Goal: Book appointment/travel/reservation

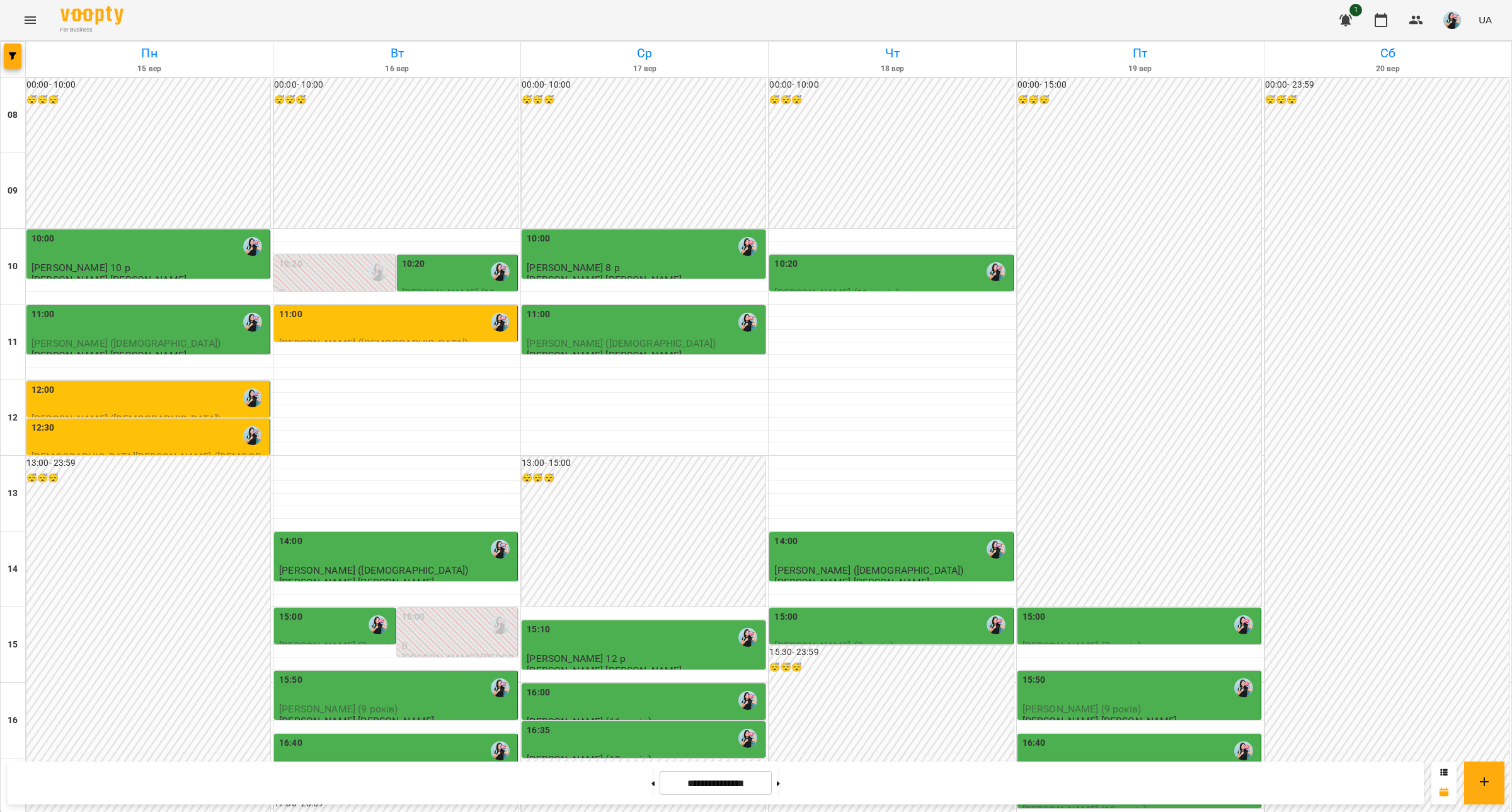
scroll to position [109, 0]
click at [445, 308] on div "11:00" at bounding box center [397, 322] width 236 height 29
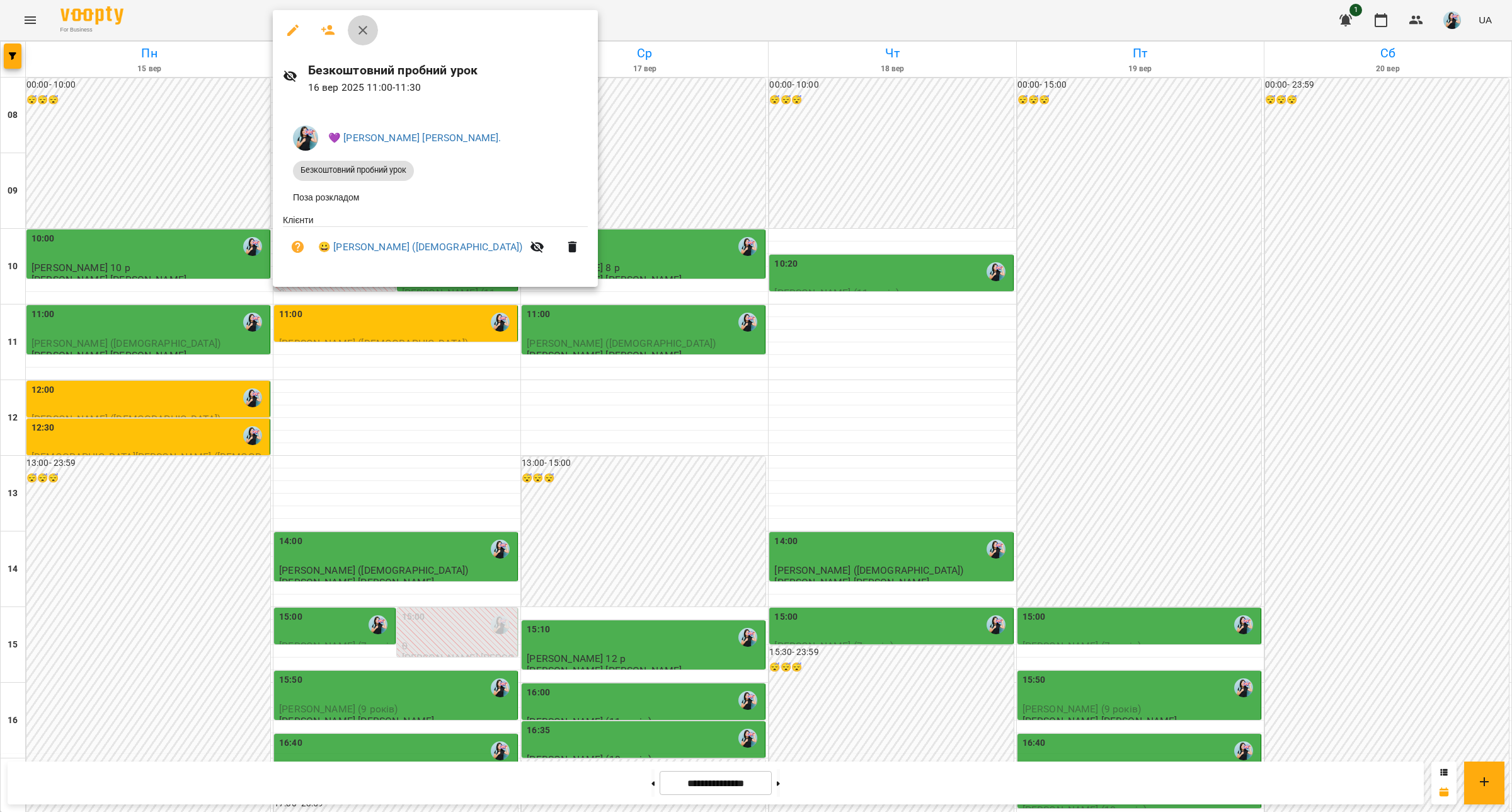
click at [366, 29] on icon "button" at bounding box center [362, 30] width 15 height 15
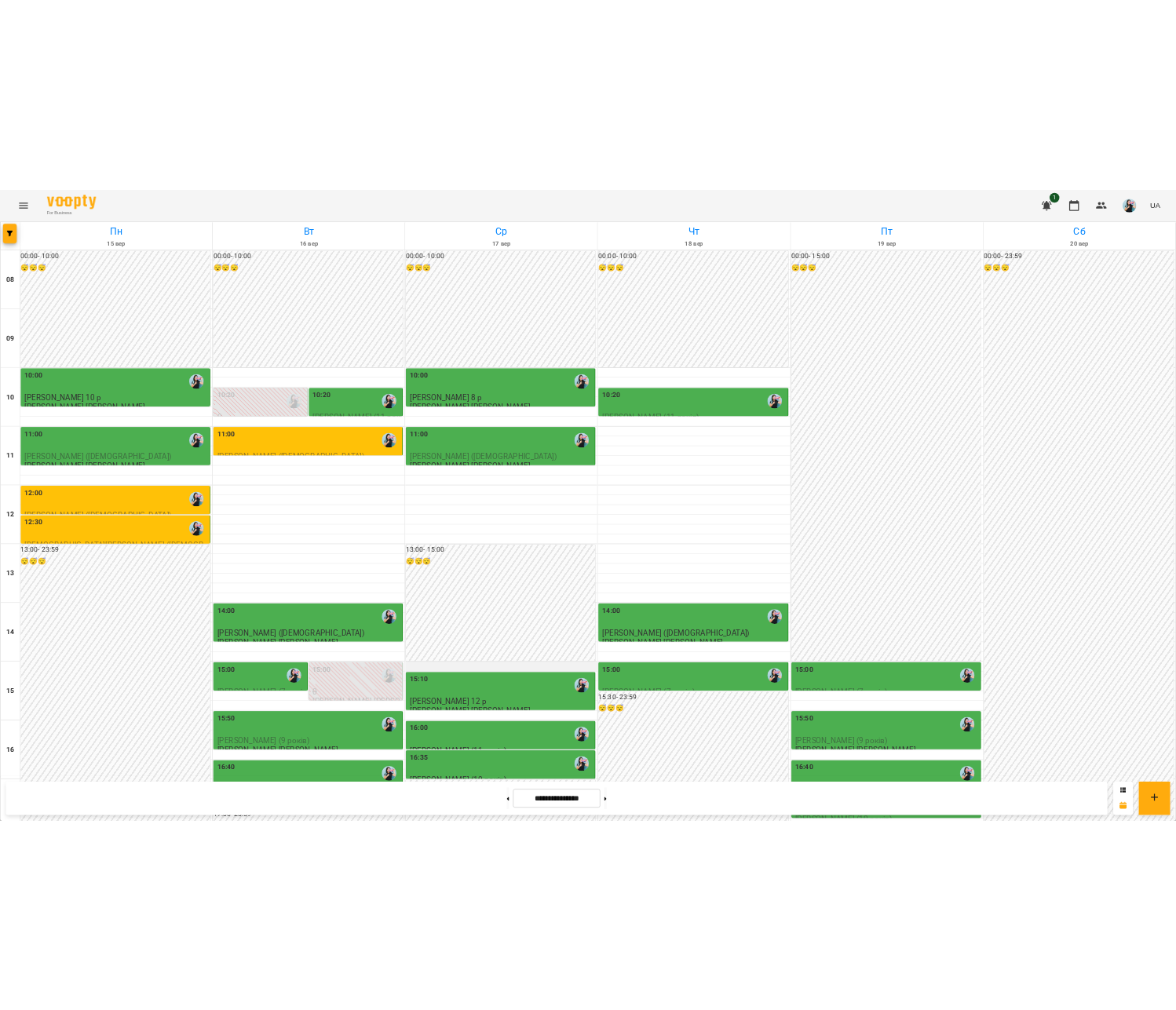
scroll to position [240, 0]
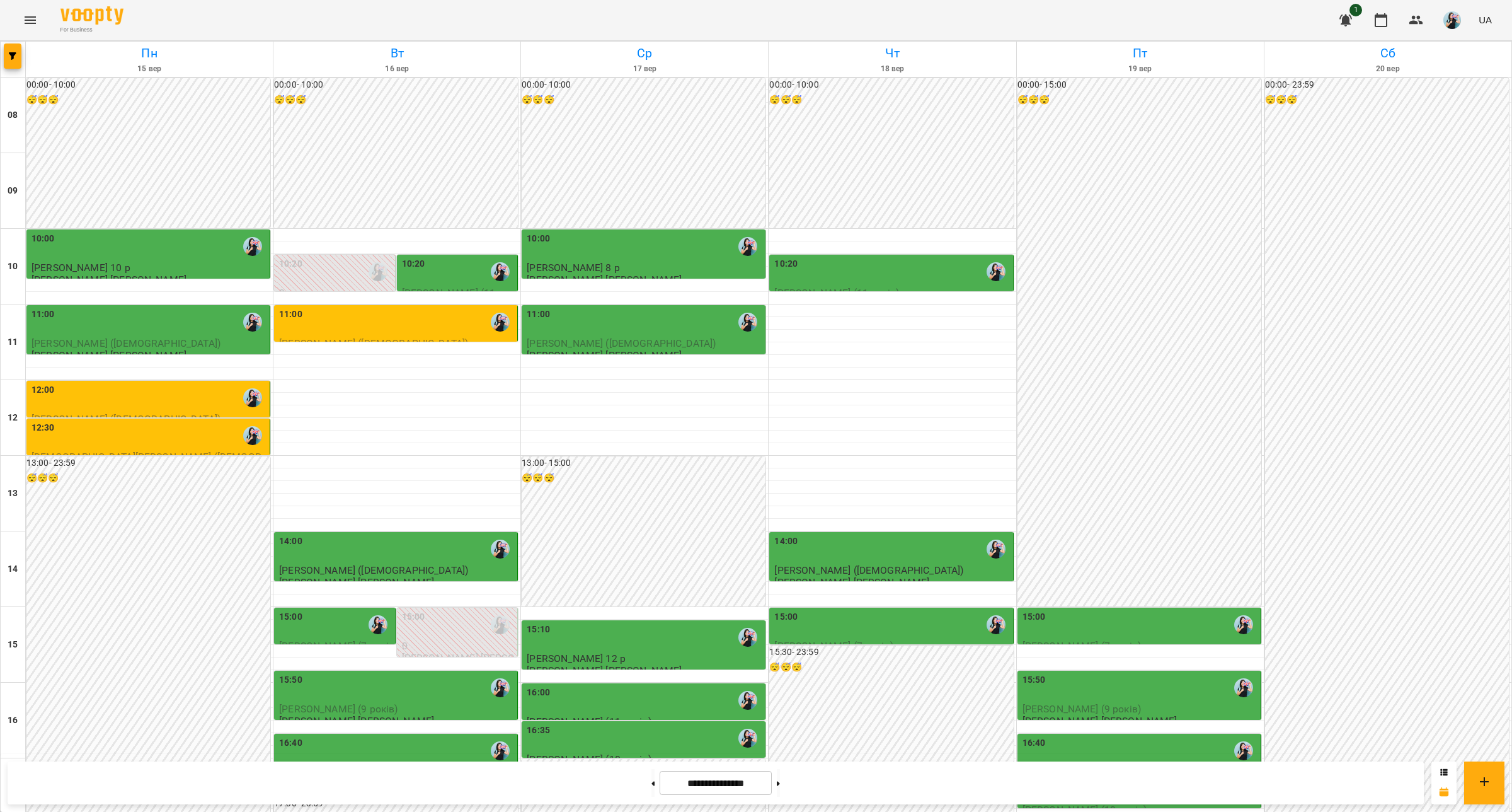
click at [440, 610] on div "15:00" at bounding box center [459, 625] width 113 height 29
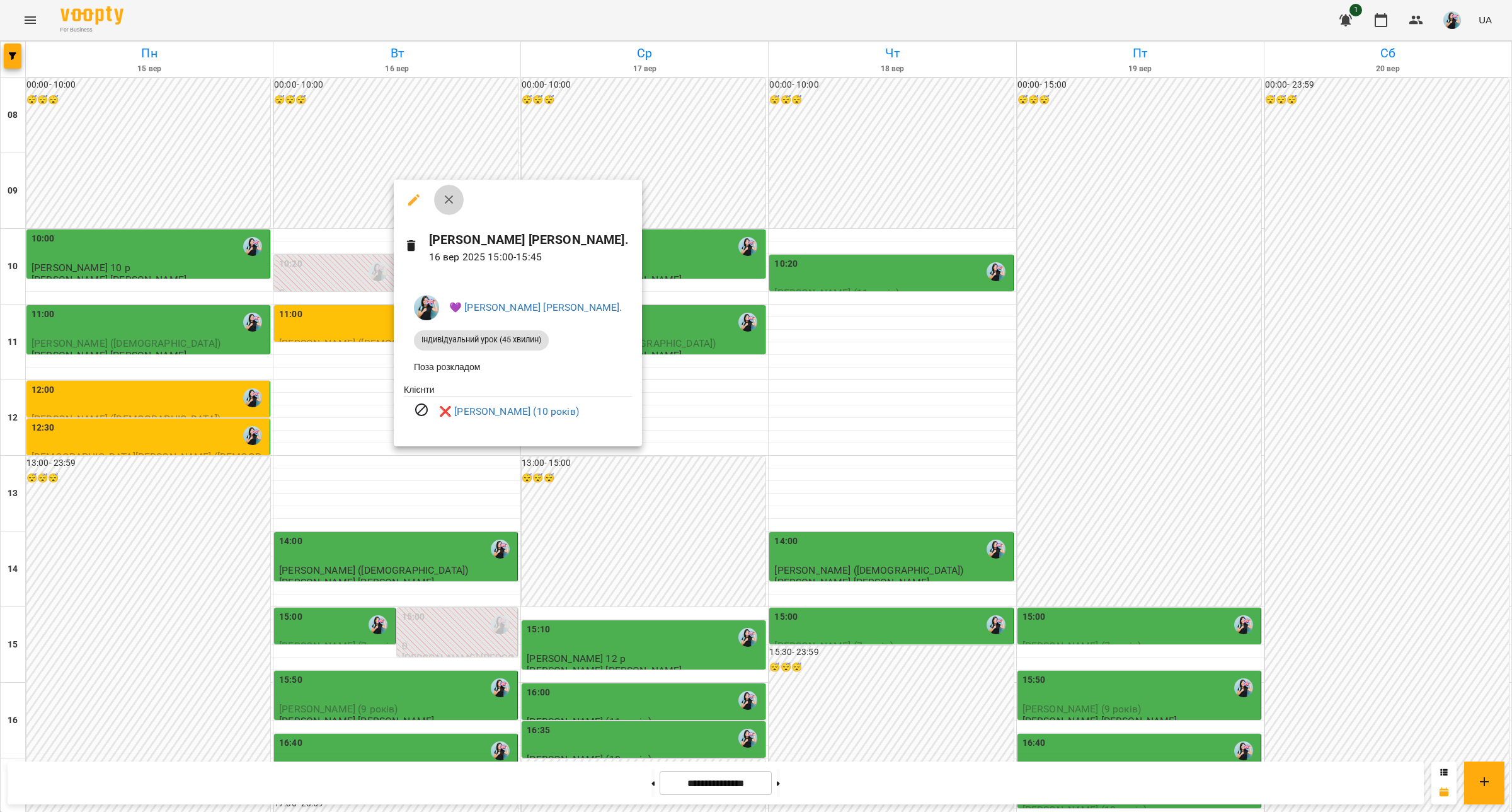
click at [445, 199] on icon "button" at bounding box center [449, 200] width 15 height 15
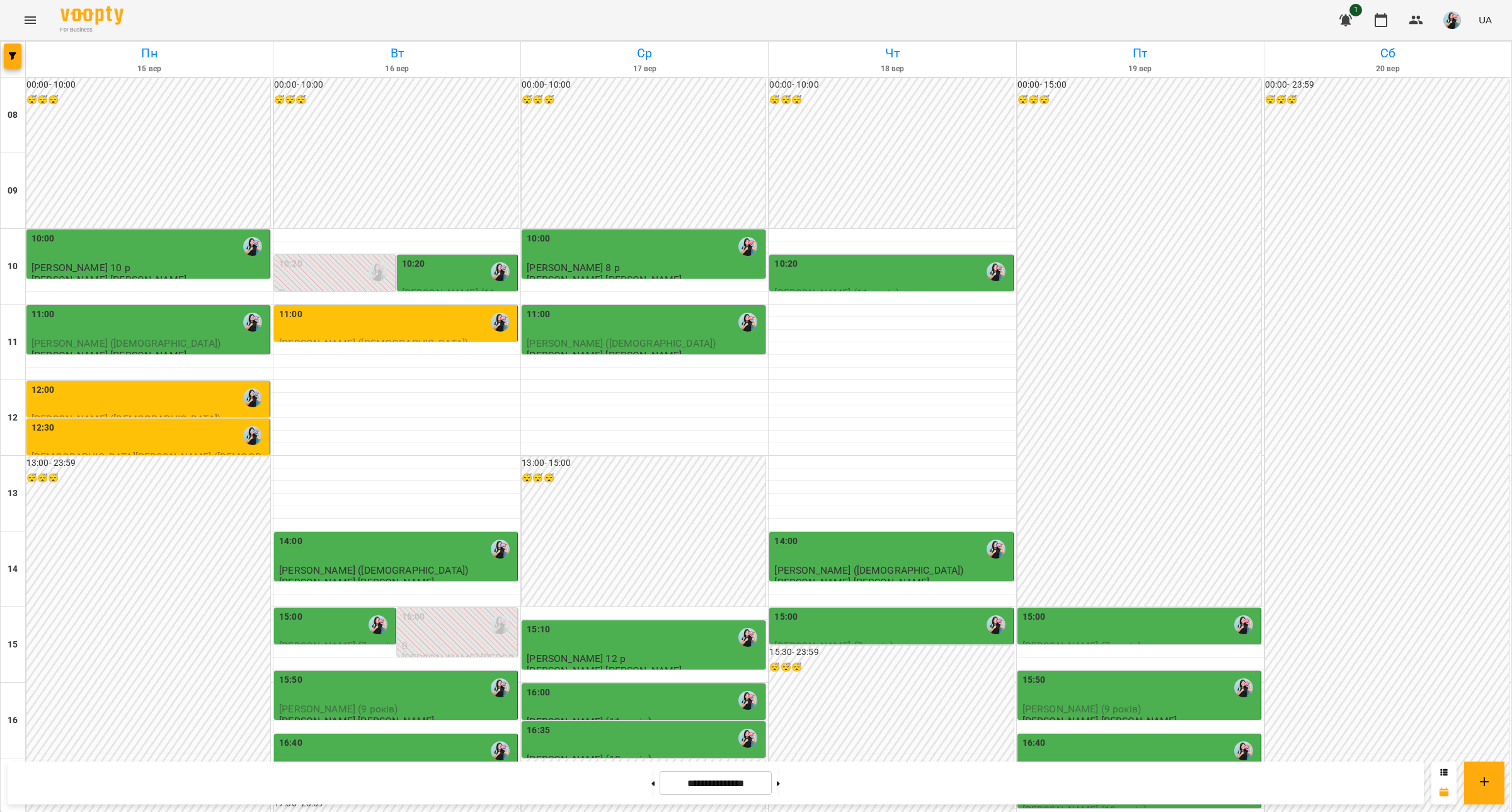
click at [309, 610] on div "15:00" at bounding box center [335, 625] width 113 height 29
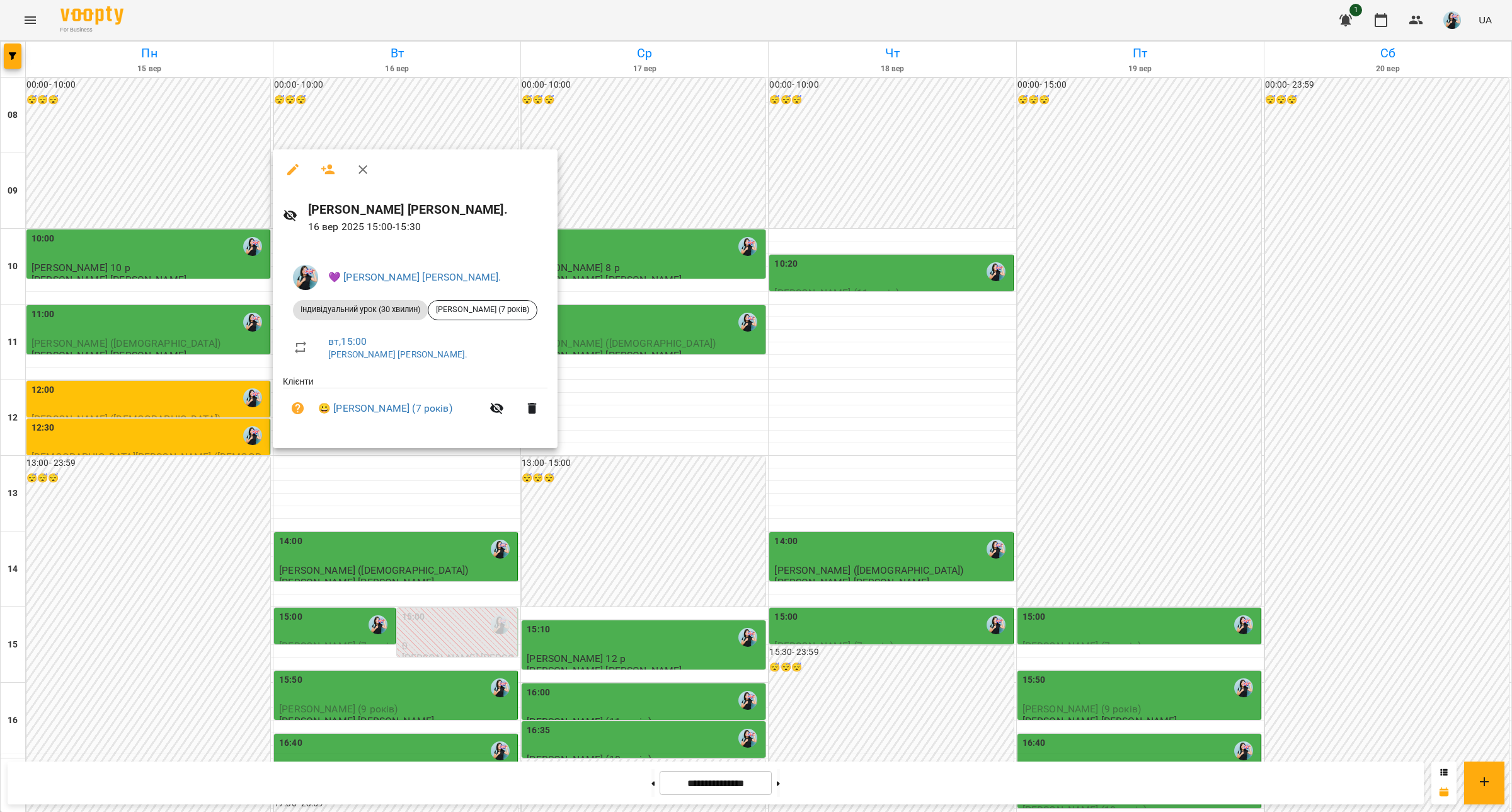
click at [288, 461] on div at bounding box center [756, 406] width 1512 height 812
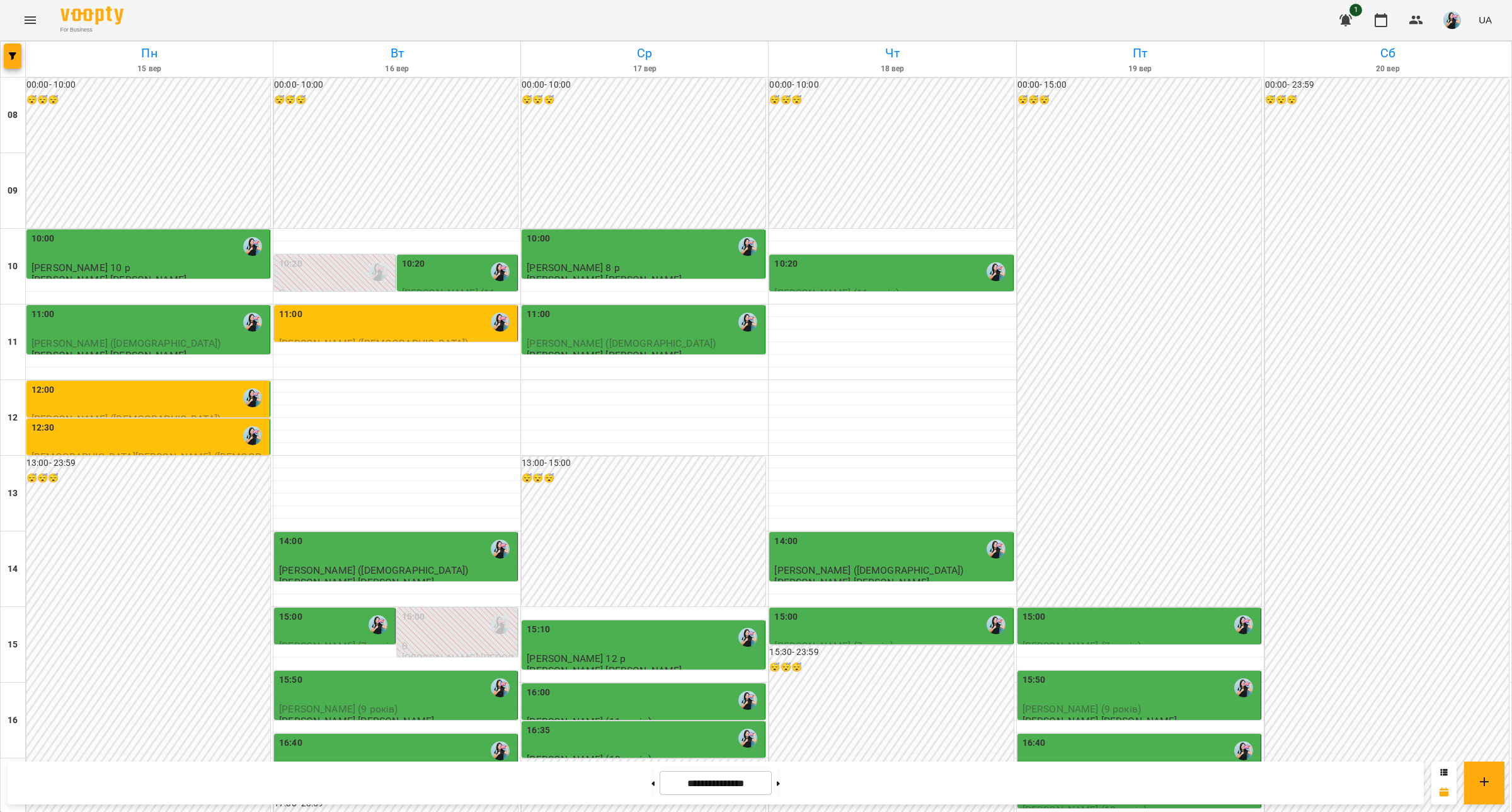
click at [832, 610] on div "15:00" at bounding box center [892, 625] width 236 height 29
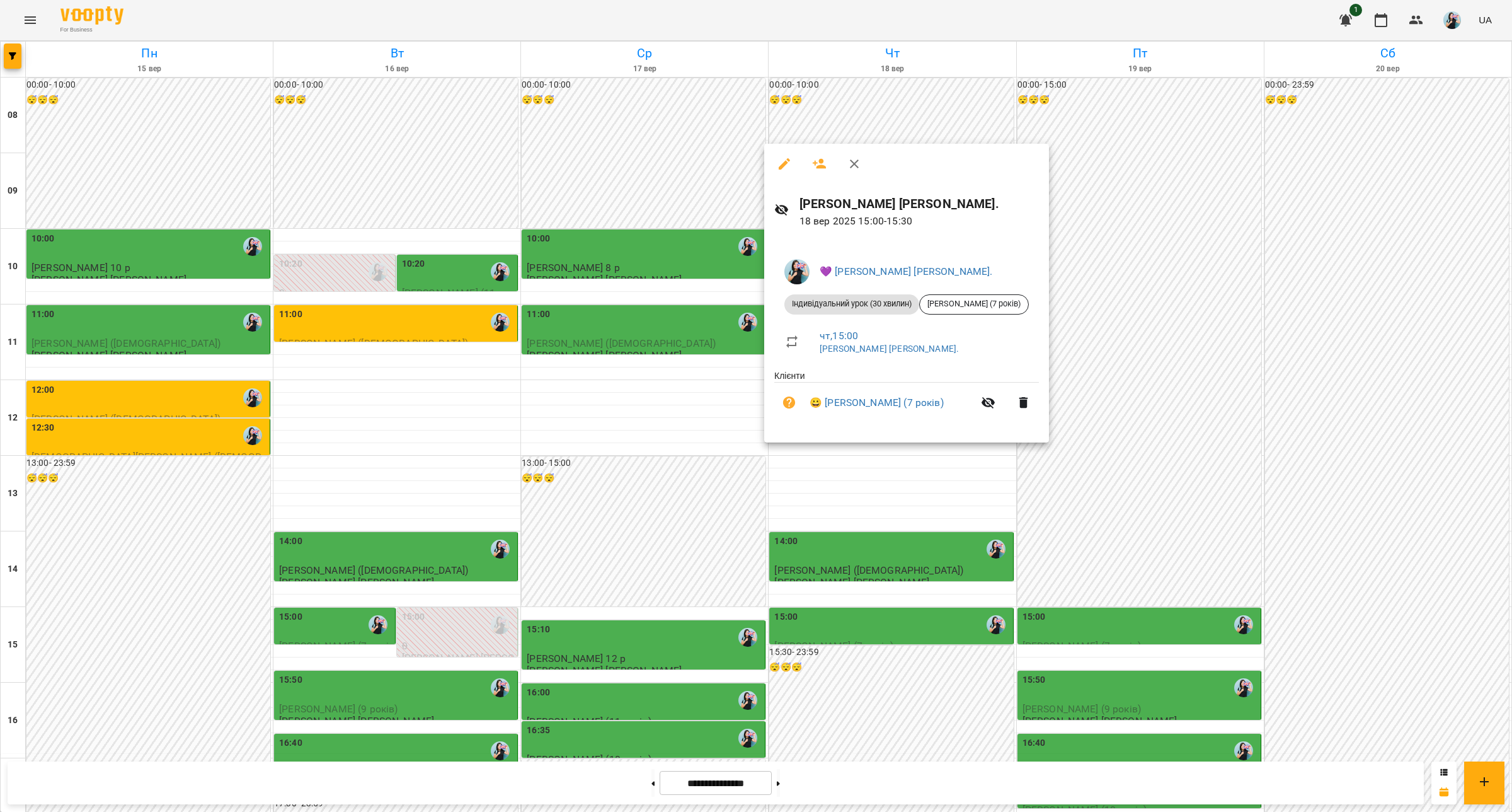
click at [433, 92] on div at bounding box center [756, 406] width 1512 height 812
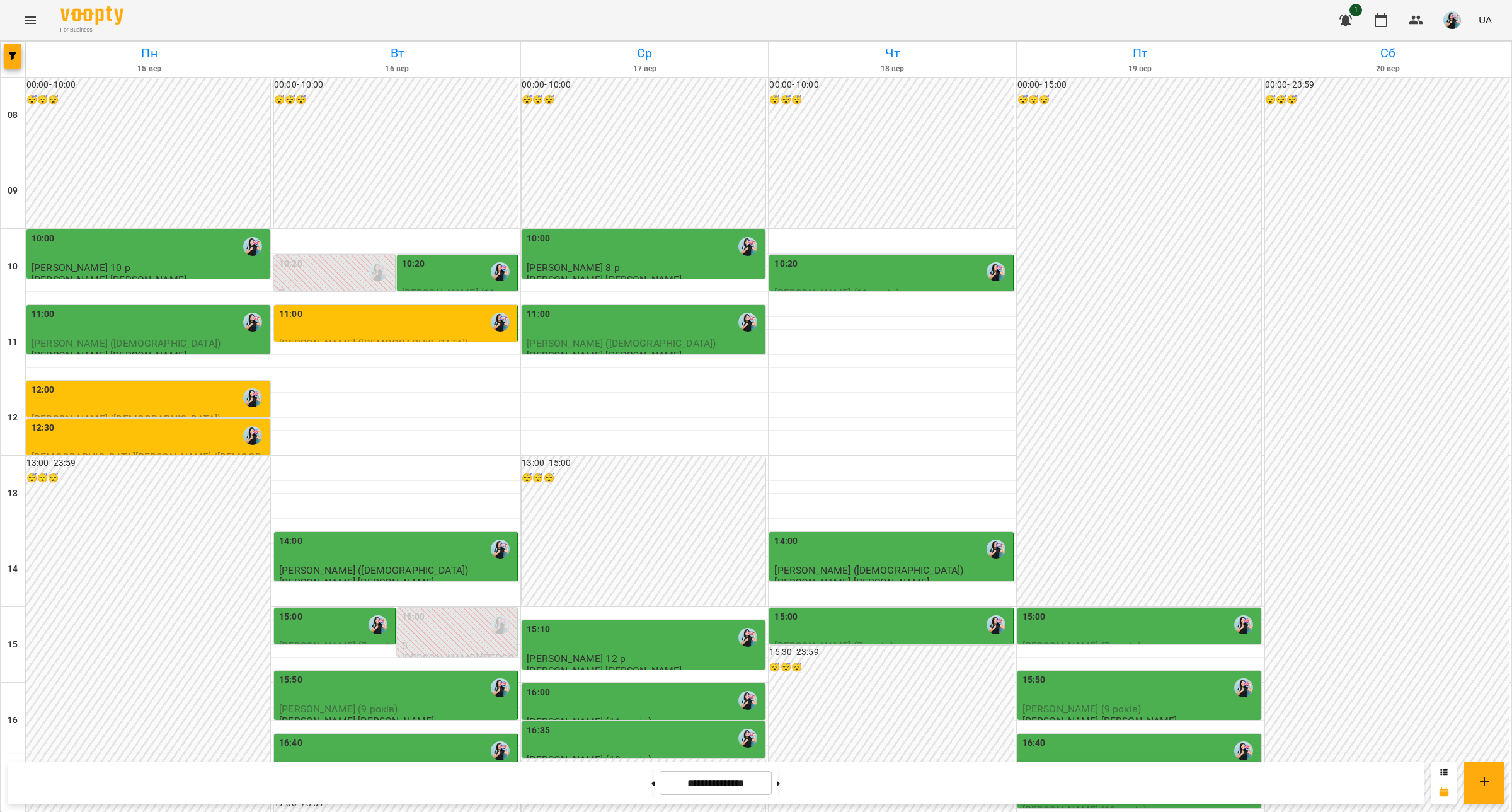
click at [433, 257] on div "10:20" at bounding box center [459, 272] width 113 height 29
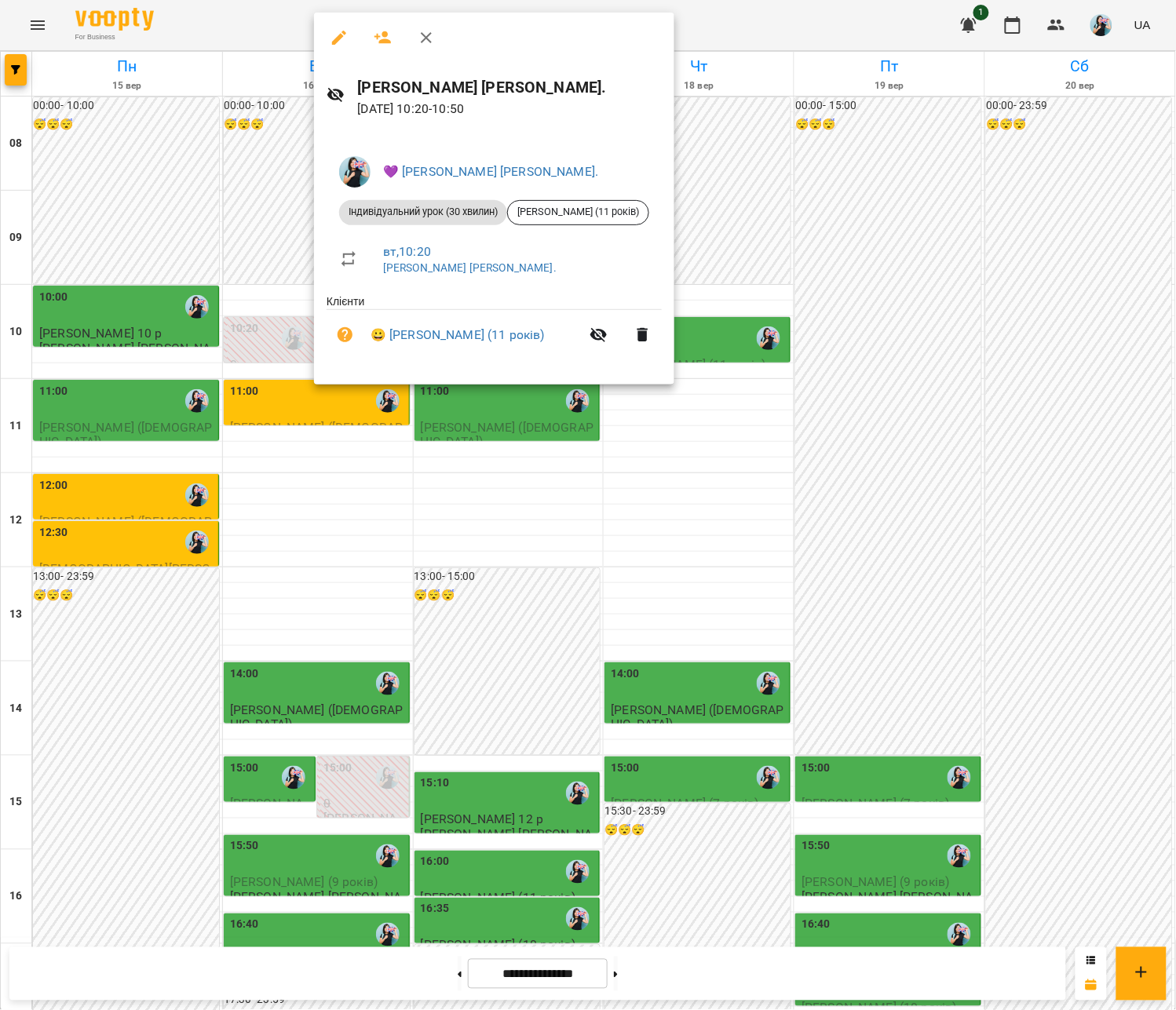
click at [163, 167] on div at bounding box center [588, 505] width 1176 height 1010
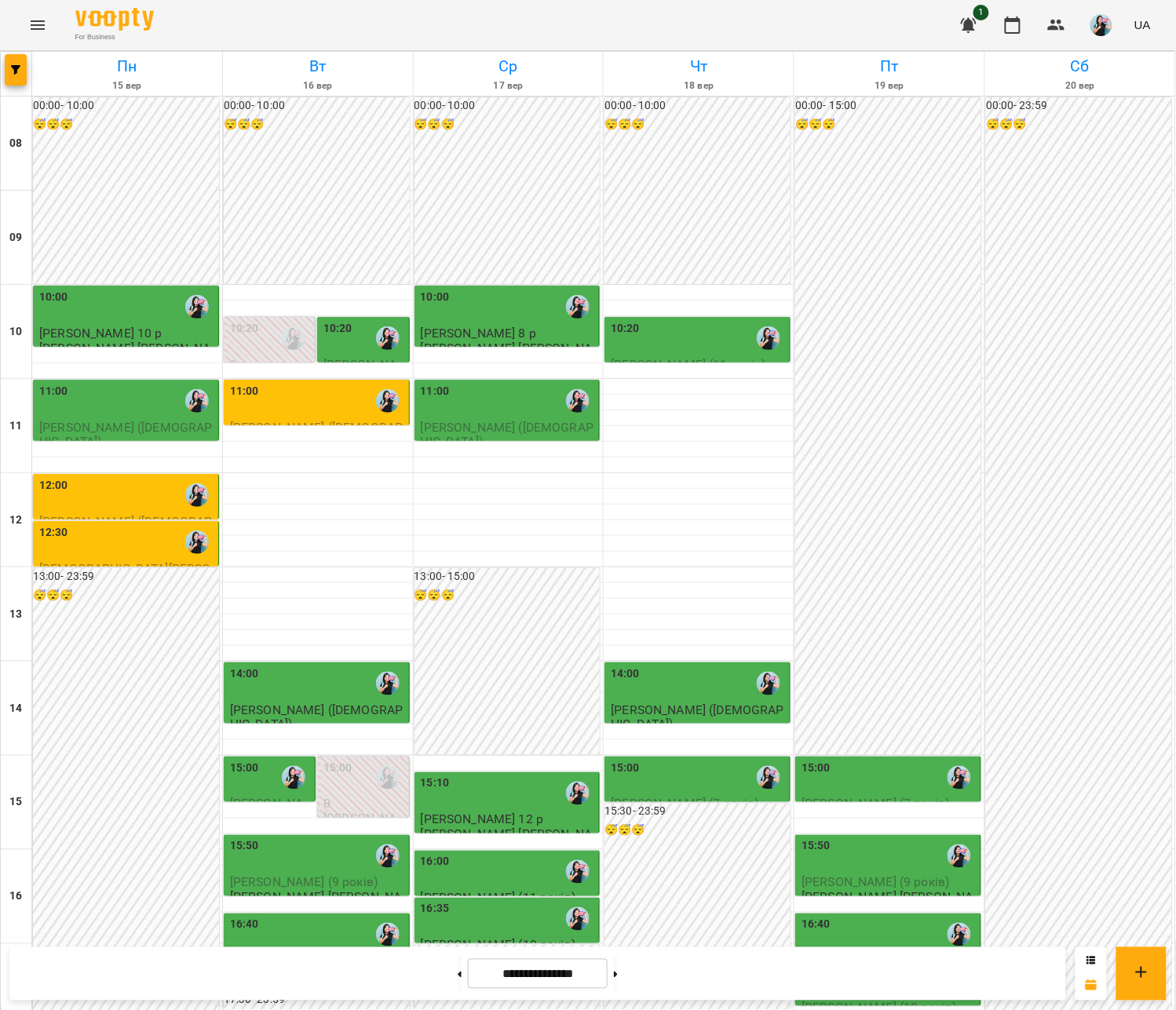
scroll to position [56, 0]
